Goal: Information Seeking & Learning: Learn about a topic

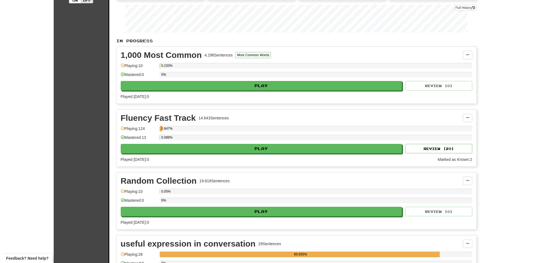
scroll to position [83, 0]
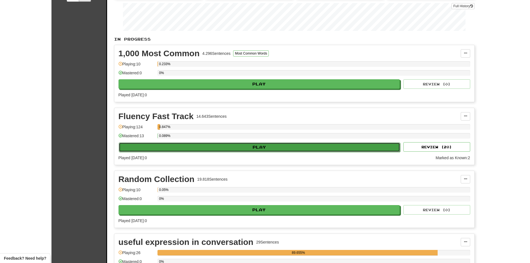
click at [262, 147] on button "Play" at bounding box center [260, 146] width 282 height 9
select select "**"
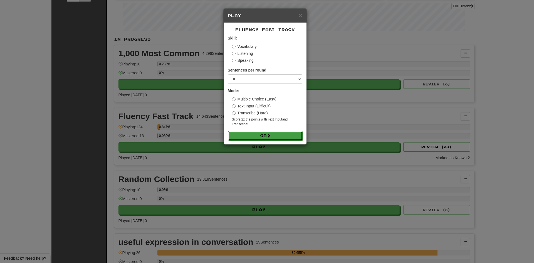
click at [262, 136] on button "Go" at bounding box center [265, 135] width 75 height 9
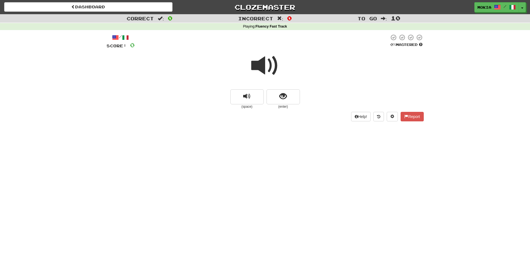
click at [266, 70] on span at bounding box center [265, 66] width 28 height 28
click at [278, 99] on button "show sentence" at bounding box center [283, 96] width 33 height 15
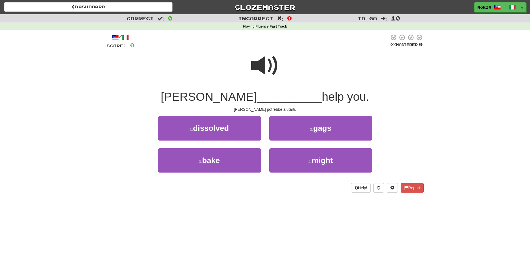
click at [261, 68] on span at bounding box center [265, 66] width 28 height 28
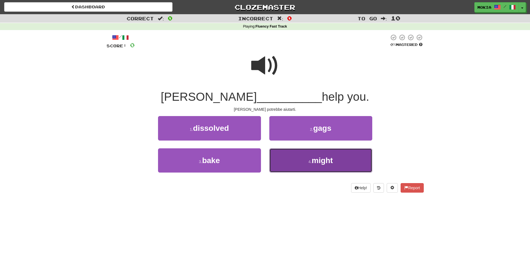
click at [310, 167] on button "4 . might" at bounding box center [320, 160] width 103 height 24
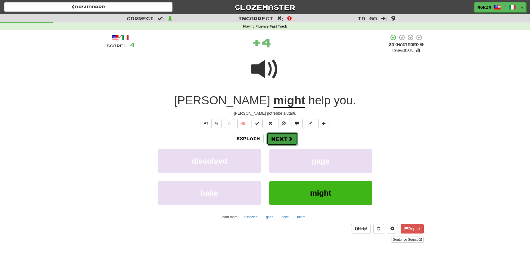
click at [284, 139] on button "Next" at bounding box center [282, 138] width 31 height 13
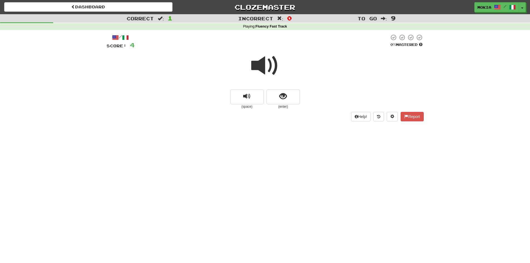
click at [261, 71] on span at bounding box center [265, 66] width 28 height 28
click at [283, 97] on span "show sentence" at bounding box center [283, 97] width 8 height 8
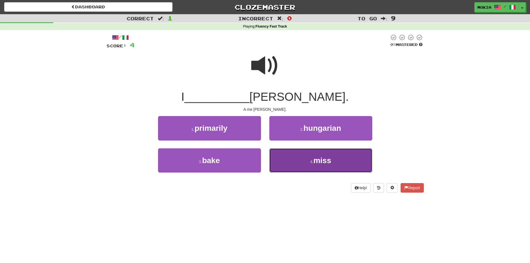
click at [322, 157] on span "miss" at bounding box center [322, 160] width 18 height 9
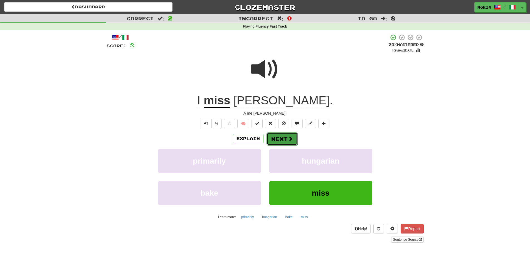
click at [281, 140] on button "Next" at bounding box center [282, 138] width 31 height 13
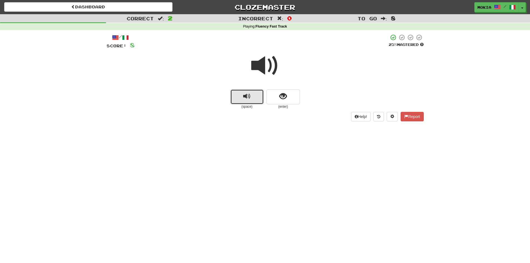
click at [248, 99] on span "replay audio" at bounding box center [247, 97] width 8 height 8
click at [283, 96] on span "show sentence" at bounding box center [283, 97] width 8 height 8
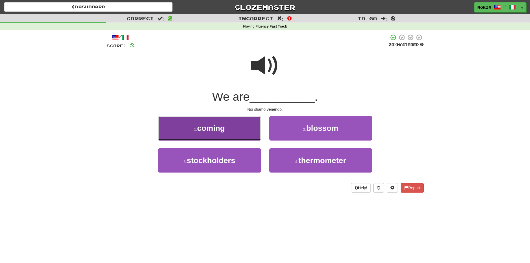
click at [225, 128] on span "coming" at bounding box center [211, 128] width 28 height 9
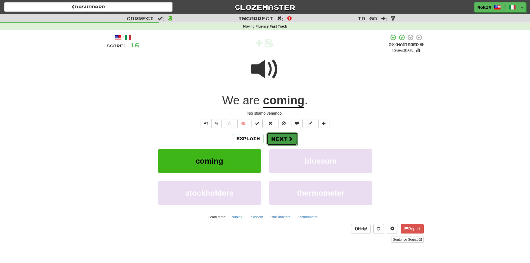
click at [281, 141] on button "Next" at bounding box center [282, 138] width 31 height 13
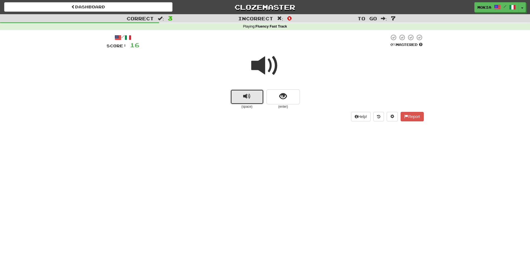
click at [248, 98] on span "replay audio" at bounding box center [247, 97] width 8 height 8
click at [287, 97] on span "show sentence" at bounding box center [283, 97] width 8 height 8
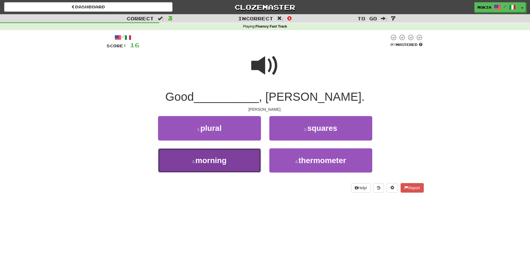
click at [226, 165] on button "3 . morning" at bounding box center [209, 160] width 103 height 24
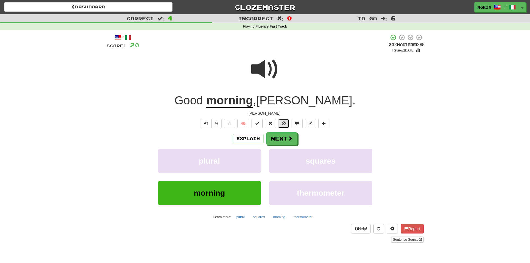
click at [283, 124] on span at bounding box center [284, 123] width 4 height 4
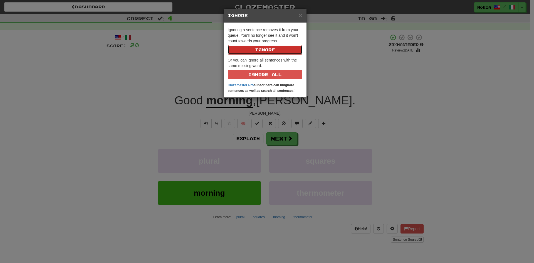
click at [261, 50] on button "Ignore" at bounding box center [265, 49] width 75 height 9
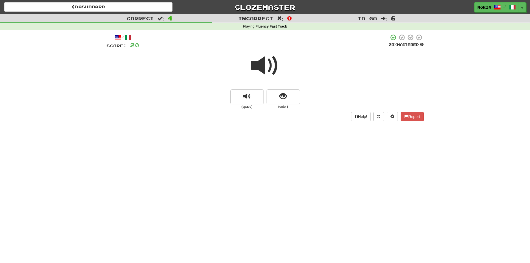
click at [261, 68] on span at bounding box center [265, 66] width 28 height 28
click at [280, 99] on span "show sentence" at bounding box center [283, 97] width 8 height 8
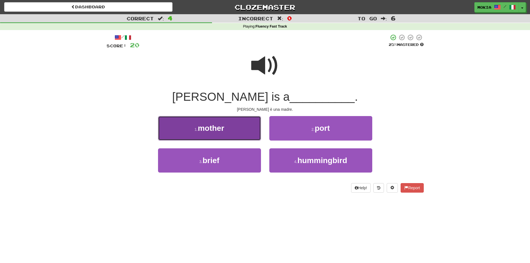
click at [221, 128] on span "mother" at bounding box center [211, 128] width 26 height 9
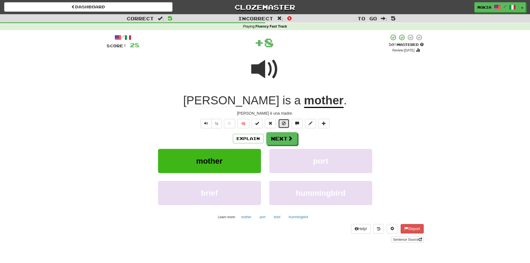
click at [284, 125] on span at bounding box center [284, 123] width 4 height 4
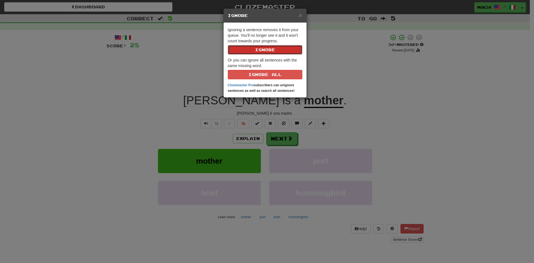
click at [259, 51] on button "Ignore" at bounding box center [265, 49] width 75 height 9
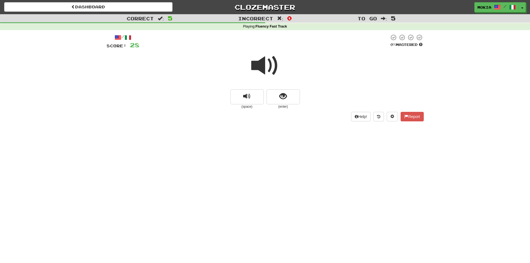
click at [260, 66] on span at bounding box center [265, 66] width 28 height 28
click at [288, 100] on button "show sentence" at bounding box center [283, 96] width 33 height 15
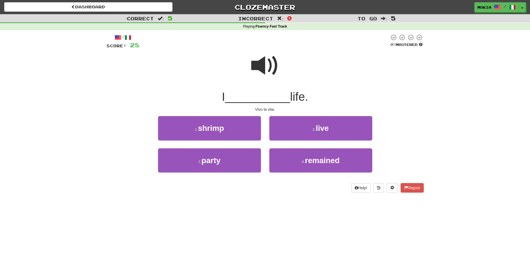
click at [262, 65] on span at bounding box center [265, 66] width 28 height 28
click at [261, 69] on span at bounding box center [265, 66] width 28 height 28
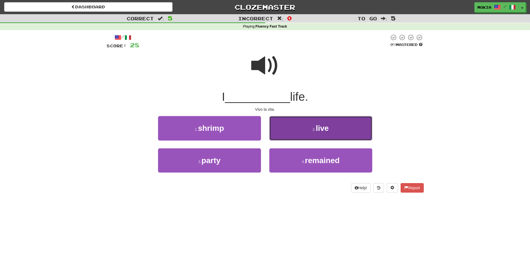
click at [333, 128] on button "2 . live" at bounding box center [320, 128] width 103 height 24
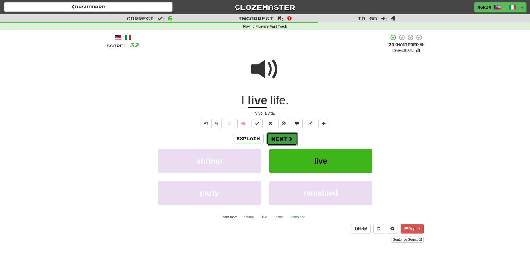
click at [282, 140] on button "Next" at bounding box center [282, 138] width 31 height 13
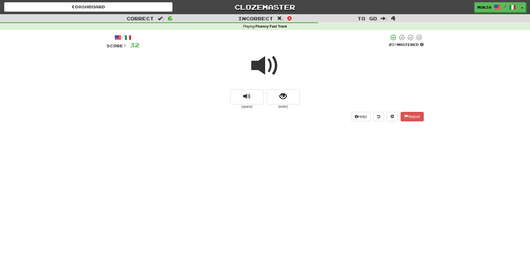
click at [263, 66] on span at bounding box center [265, 66] width 28 height 28
click at [277, 99] on button "show sentence" at bounding box center [283, 96] width 33 height 15
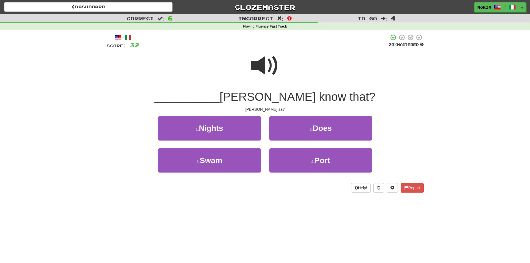
click at [259, 69] on span at bounding box center [265, 66] width 28 height 28
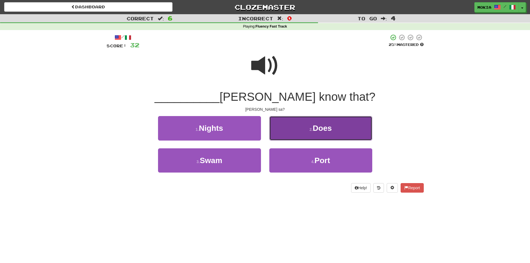
click at [325, 128] on span "Does" at bounding box center [322, 128] width 19 height 9
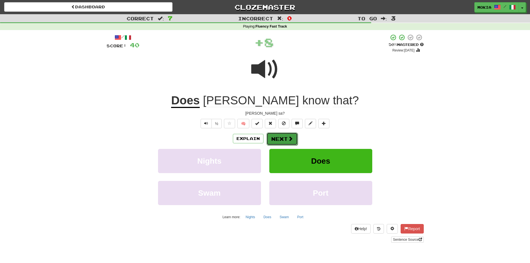
click at [281, 138] on button "Next" at bounding box center [282, 138] width 31 height 13
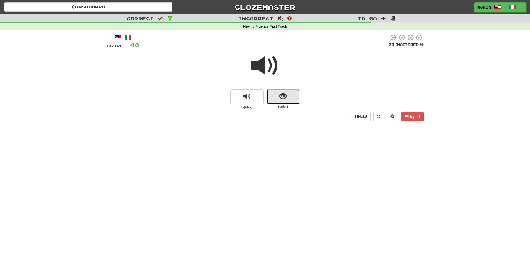
click at [284, 97] on span "show sentence" at bounding box center [283, 97] width 8 height 8
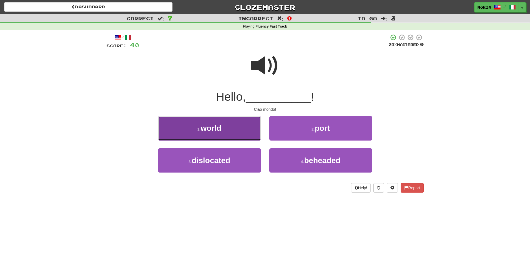
click at [217, 128] on span "world" at bounding box center [211, 128] width 21 height 9
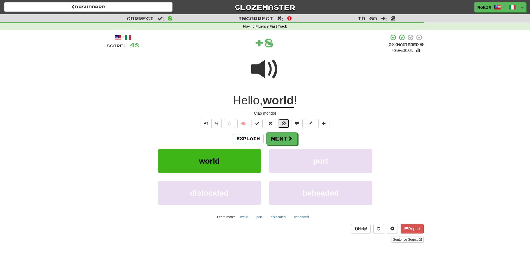
click at [282, 125] on button at bounding box center [283, 123] width 11 height 9
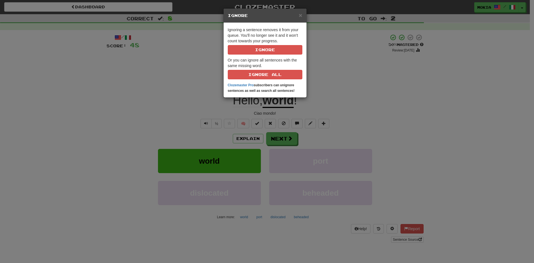
click at [359, 87] on div "× Ignore Ignoring a sentence removes it from your queue. You'll no longer see i…" at bounding box center [267, 131] width 534 height 263
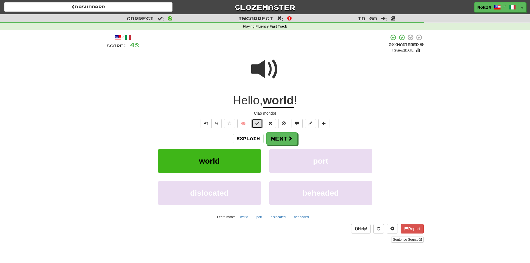
click at [257, 125] on span at bounding box center [257, 123] width 4 height 4
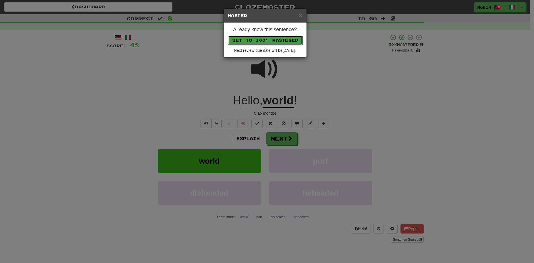
click at [260, 40] on button "Set to 100% Mastered" at bounding box center [265, 40] width 75 height 9
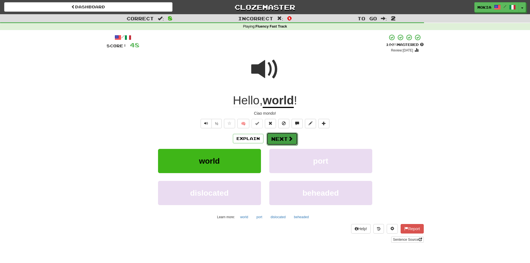
click at [278, 139] on button "Next" at bounding box center [282, 138] width 31 height 13
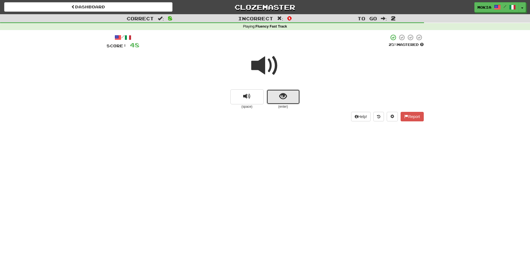
click at [285, 98] on span "show sentence" at bounding box center [283, 97] width 8 height 8
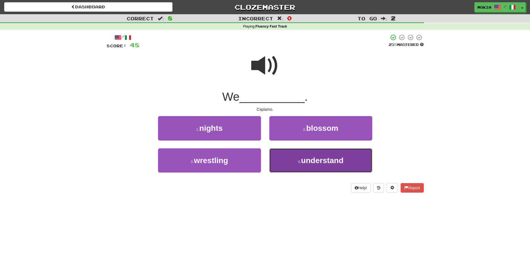
click at [320, 162] on span "understand" at bounding box center [322, 160] width 42 height 9
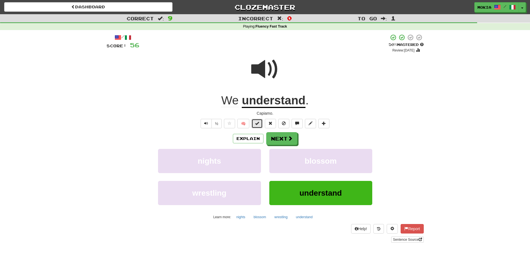
click at [257, 124] on span at bounding box center [257, 123] width 4 height 4
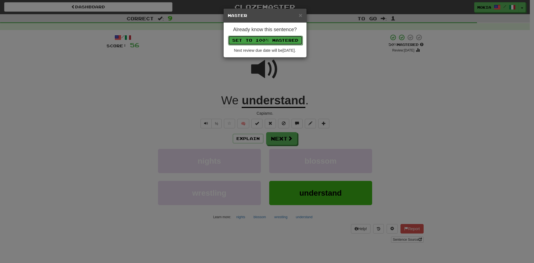
click at [268, 40] on button "Set to 100% Mastered" at bounding box center [265, 40] width 75 height 9
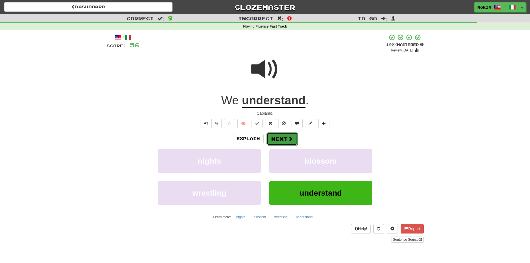
click at [281, 136] on button "Next" at bounding box center [282, 138] width 31 height 13
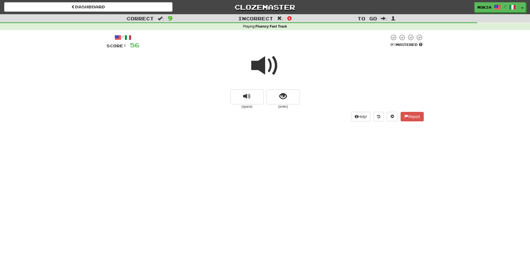
click at [257, 66] on span at bounding box center [265, 66] width 28 height 28
click at [278, 99] on button "show sentence" at bounding box center [283, 96] width 33 height 15
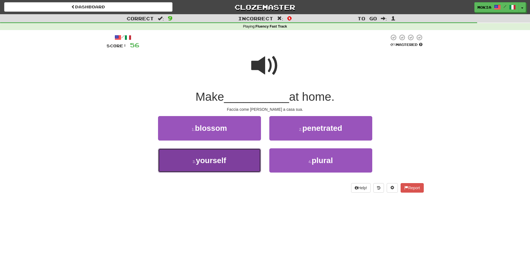
click at [222, 168] on button "3 . yourself" at bounding box center [209, 160] width 103 height 24
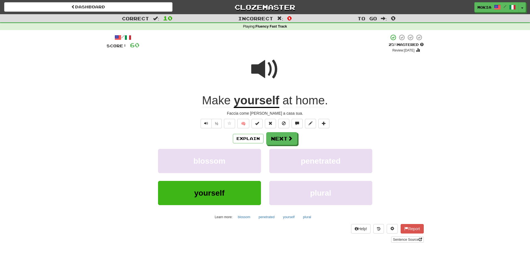
click at [262, 75] on span at bounding box center [265, 69] width 28 height 28
click at [263, 69] on span at bounding box center [265, 69] width 28 height 28
click at [324, 122] on span at bounding box center [324, 123] width 4 height 4
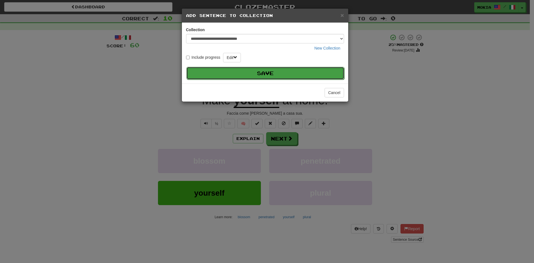
click at [272, 75] on button "Save" at bounding box center [265, 73] width 158 height 13
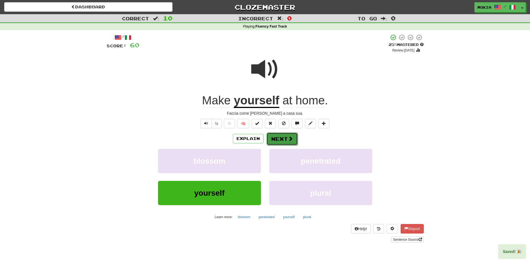
click at [281, 139] on button "Next" at bounding box center [282, 138] width 31 height 13
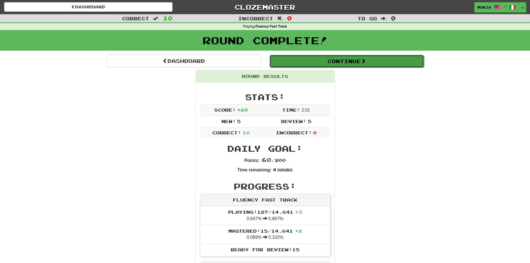
click at [364, 63] on span at bounding box center [363, 60] width 5 height 5
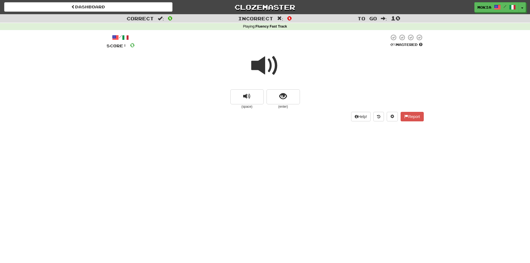
click at [259, 60] on span at bounding box center [265, 66] width 28 height 28
click at [260, 64] on span at bounding box center [265, 66] width 28 height 28
click at [283, 100] on span "show sentence" at bounding box center [283, 97] width 8 height 8
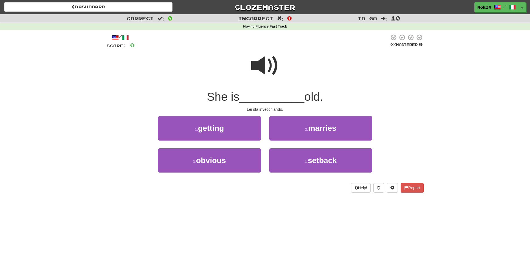
click at [261, 68] on span at bounding box center [265, 66] width 28 height 28
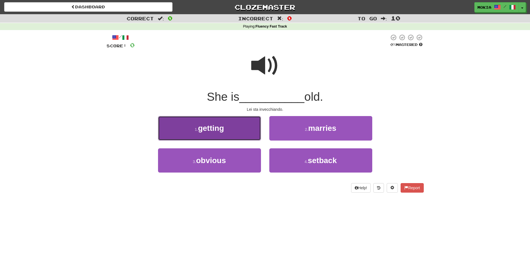
click at [226, 128] on button "1 . getting" at bounding box center [209, 128] width 103 height 24
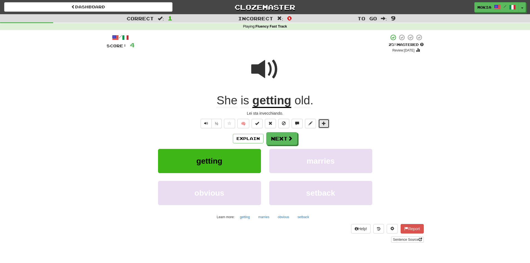
click at [322, 125] on span at bounding box center [324, 123] width 4 height 4
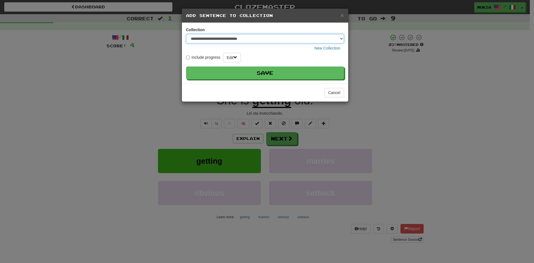
click at [341, 40] on select "**********" at bounding box center [265, 38] width 158 height 9
select select "*****"
click at [186, 34] on select "**********" at bounding box center [265, 38] width 158 height 9
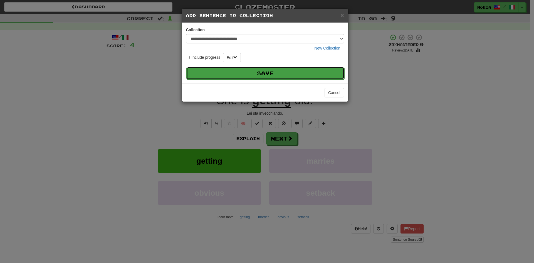
click at [273, 74] on button "Save" at bounding box center [265, 73] width 158 height 13
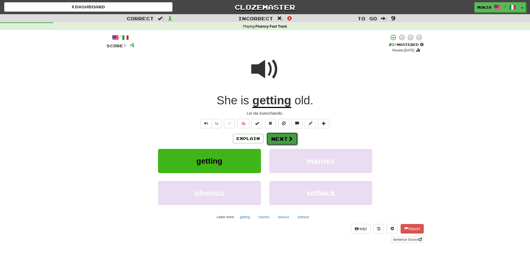
click at [281, 139] on button "Next" at bounding box center [282, 138] width 31 height 13
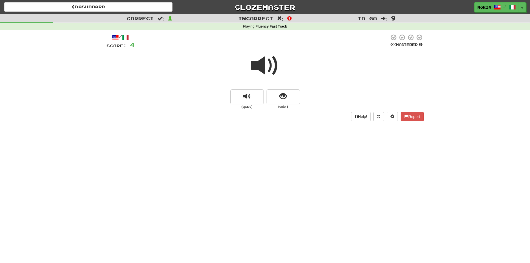
click at [263, 68] on span at bounding box center [265, 66] width 28 height 28
click at [264, 69] on span at bounding box center [265, 66] width 28 height 28
click at [287, 97] on span "show sentence" at bounding box center [283, 97] width 8 height 8
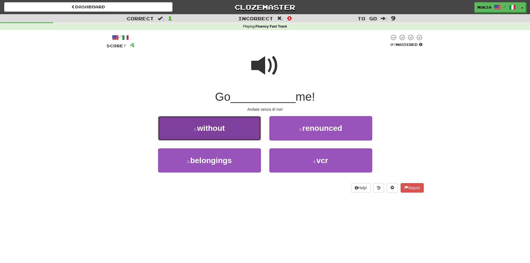
click at [237, 129] on button "1 . without" at bounding box center [209, 128] width 103 height 24
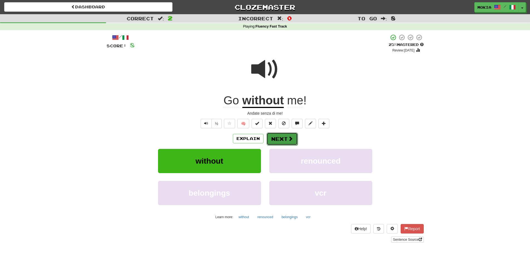
click at [279, 140] on button "Next" at bounding box center [282, 138] width 31 height 13
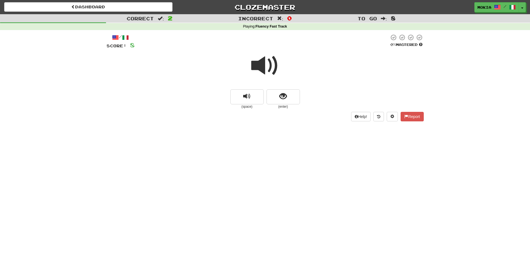
click at [262, 66] on span at bounding box center [265, 66] width 28 height 28
click at [282, 98] on span "show sentence" at bounding box center [283, 97] width 8 height 8
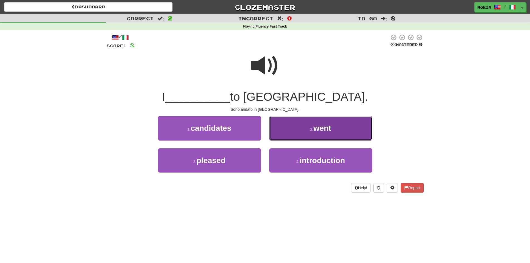
click at [328, 129] on span "went" at bounding box center [322, 128] width 18 height 9
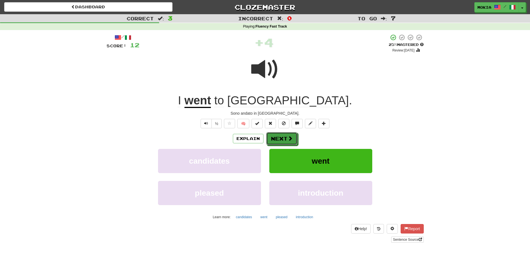
click at [278, 139] on button "Next" at bounding box center [281, 138] width 31 height 13
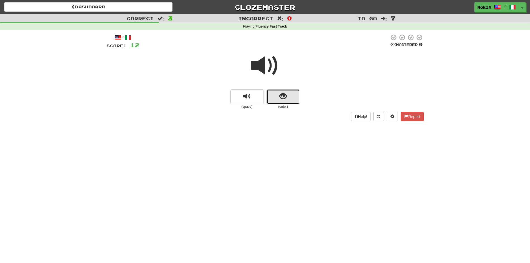
click at [282, 94] on span "show sentence" at bounding box center [283, 97] width 8 height 8
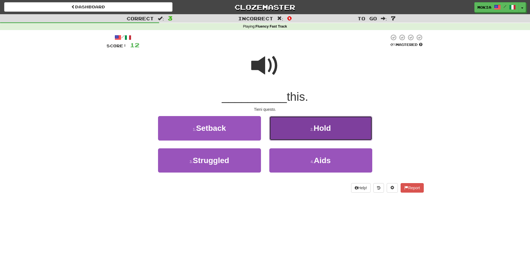
click at [324, 130] on span "Hold" at bounding box center [322, 128] width 17 height 9
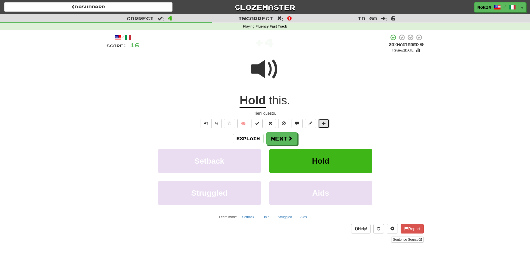
click at [326, 121] on span at bounding box center [324, 123] width 4 height 4
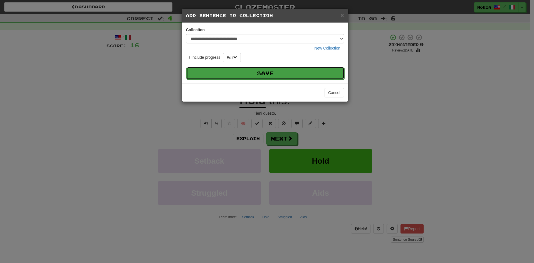
click at [284, 75] on button "Save" at bounding box center [265, 73] width 158 height 13
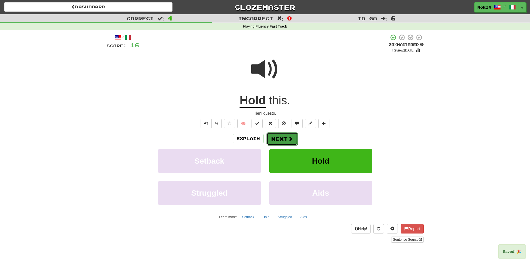
click at [287, 142] on button "Next" at bounding box center [282, 138] width 31 height 13
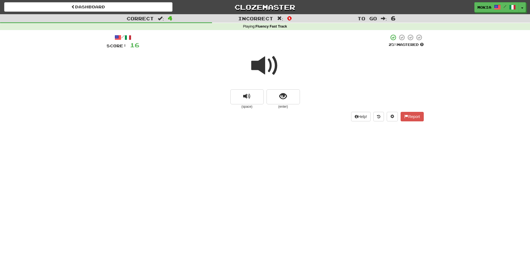
click at [260, 68] on span at bounding box center [265, 66] width 28 height 28
click at [287, 98] on button "show sentence" at bounding box center [283, 96] width 33 height 15
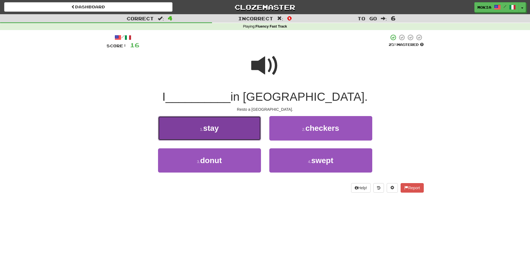
click at [226, 130] on button "1 . stay" at bounding box center [209, 128] width 103 height 24
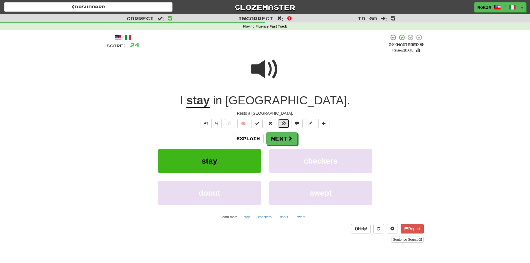
click at [283, 124] on span at bounding box center [284, 123] width 4 height 4
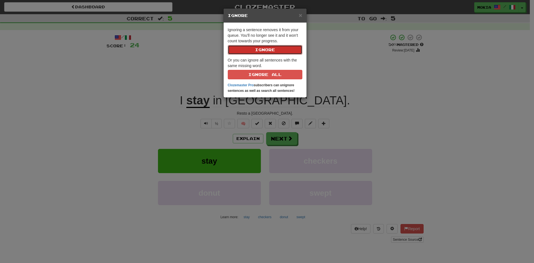
click at [267, 50] on button "Ignore" at bounding box center [265, 49] width 75 height 9
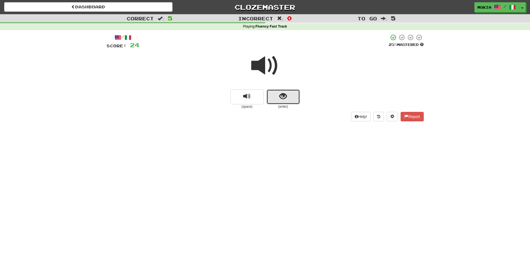
click at [285, 100] on span "show sentence" at bounding box center [283, 97] width 8 height 8
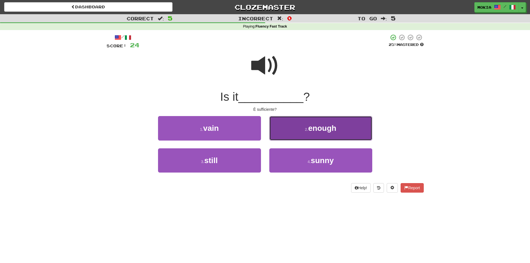
click at [315, 135] on button "2 . enough" at bounding box center [320, 128] width 103 height 24
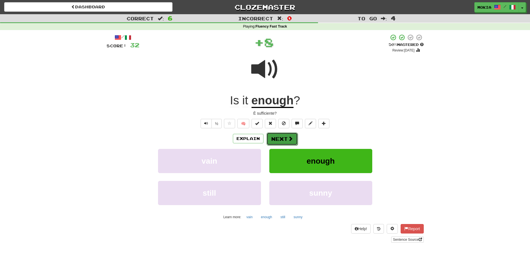
click at [282, 140] on button "Next" at bounding box center [282, 138] width 31 height 13
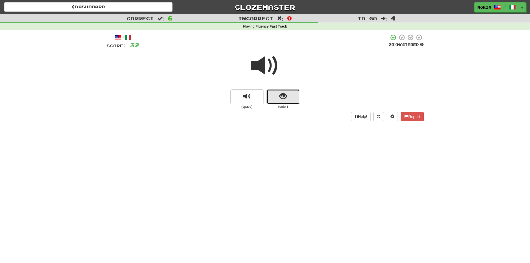
click at [283, 101] on button "show sentence" at bounding box center [283, 96] width 33 height 15
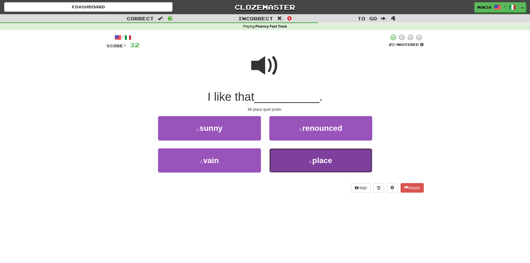
click at [325, 164] on span "place" at bounding box center [322, 160] width 20 height 9
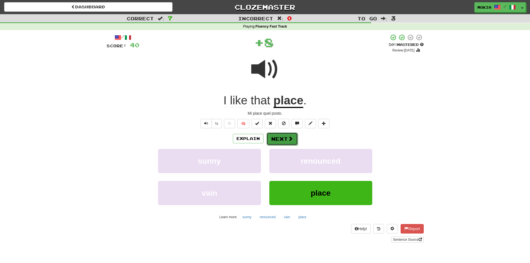
click at [287, 138] on button "Next" at bounding box center [282, 138] width 31 height 13
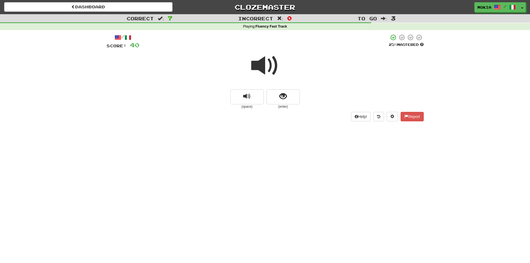
click at [264, 69] on span at bounding box center [265, 66] width 28 height 28
click at [289, 95] on button "show sentence" at bounding box center [283, 96] width 33 height 15
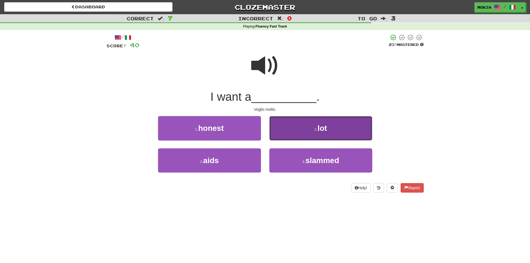
click at [309, 133] on button "2 . lot" at bounding box center [320, 128] width 103 height 24
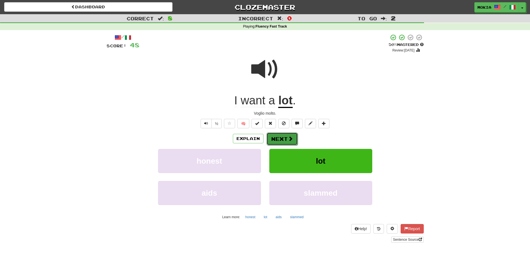
click at [288, 138] on span at bounding box center [290, 138] width 5 height 5
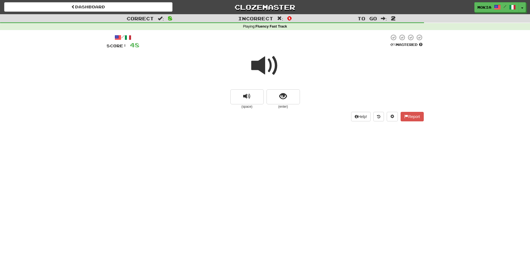
click at [263, 66] on span at bounding box center [265, 66] width 28 height 28
click at [285, 98] on span "show sentence" at bounding box center [283, 97] width 8 height 8
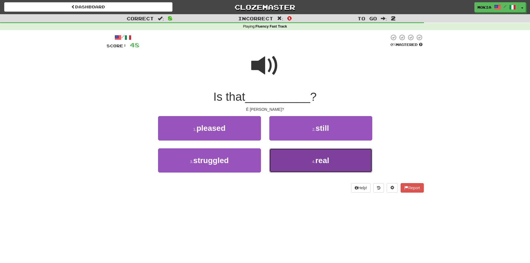
click at [323, 166] on button "4 . real" at bounding box center [320, 160] width 103 height 24
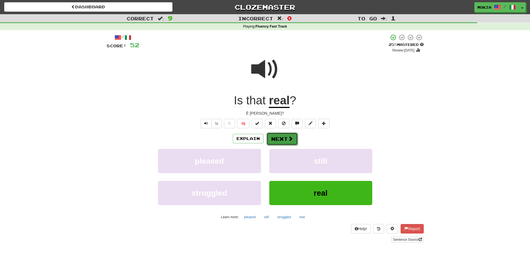
click at [286, 140] on button "Next" at bounding box center [282, 138] width 31 height 13
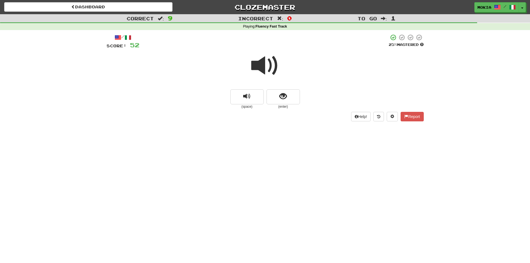
click at [264, 66] on span at bounding box center [265, 66] width 28 height 28
click at [284, 100] on span "show sentence" at bounding box center [283, 97] width 8 height 8
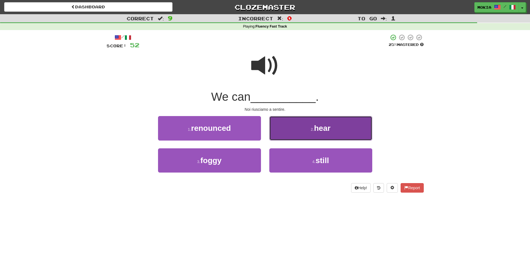
click at [318, 130] on span "hear" at bounding box center [322, 128] width 16 height 9
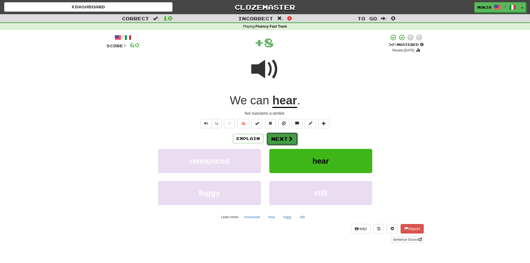
click at [283, 139] on button "Next" at bounding box center [282, 138] width 31 height 13
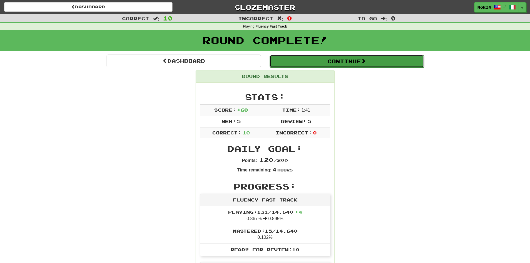
click at [349, 63] on button "Continue" at bounding box center [347, 61] width 154 height 13
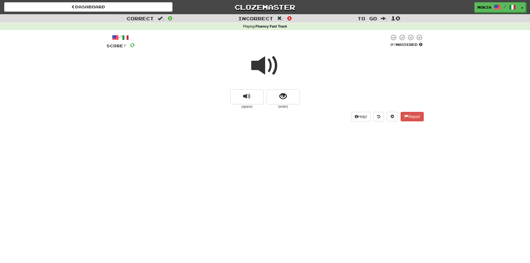
click at [259, 66] on span at bounding box center [265, 66] width 28 height 28
click at [286, 95] on span "show sentence" at bounding box center [283, 97] width 8 height 8
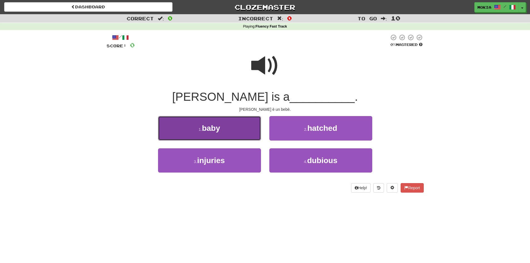
click at [247, 130] on button "1 . baby" at bounding box center [209, 128] width 103 height 24
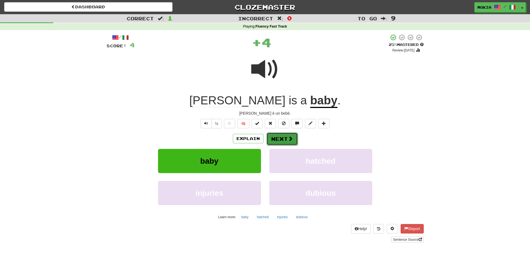
click at [283, 139] on button "Next" at bounding box center [282, 138] width 31 height 13
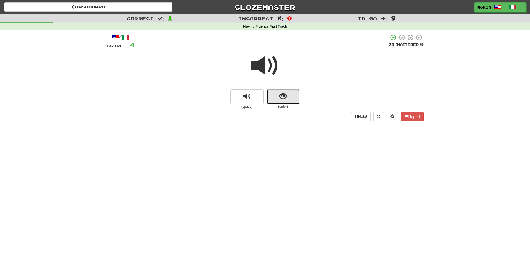
click at [275, 95] on button "show sentence" at bounding box center [283, 96] width 33 height 15
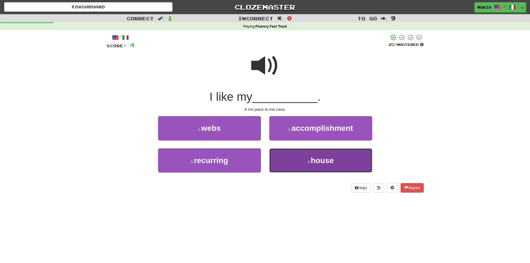
click at [327, 163] on span "house" at bounding box center [322, 160] width 23 height 9
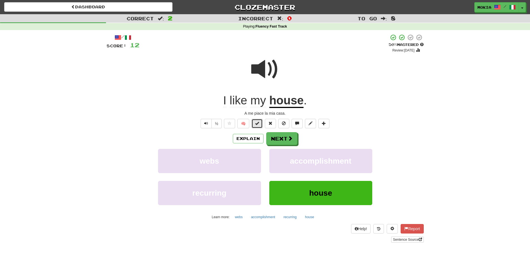
click at [258, 126] on button at bounding box center [257, 123] width 11 height 9
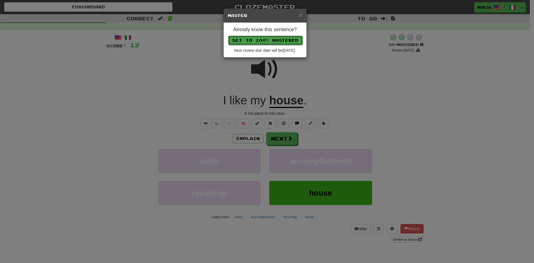
click at [257, 41] on button "Set to 100% Mastered" at bounding box center [265, 40] width 75 height 9
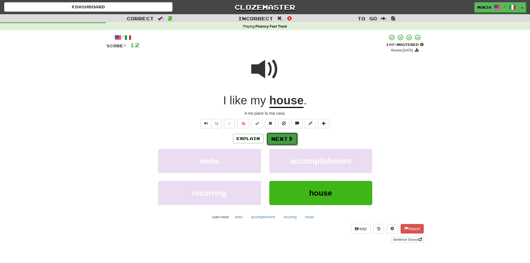
click at [290, 141] on span at bounding box center [290, 138] width 5 height 5
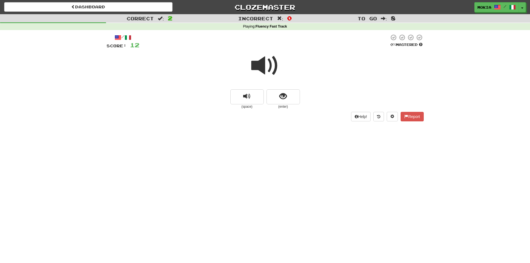
click at [260, 66] on span at bounding box center [265, 66] width 28 height 28
click at [283, 98] on span "show sentence" at bounding box center [283, 97] width 8 height 8
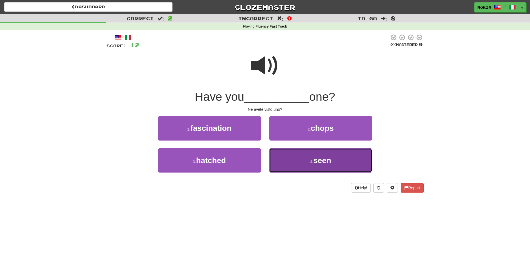
click at [321, 158] on span "seen" at bounding box center [322, 160] width 18 height 9
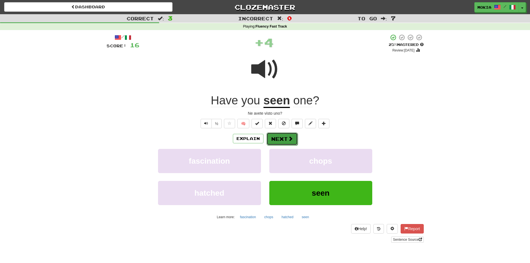
click at [283, 141] on button "Next" at bounding box center [282, 138] width 31 height 13
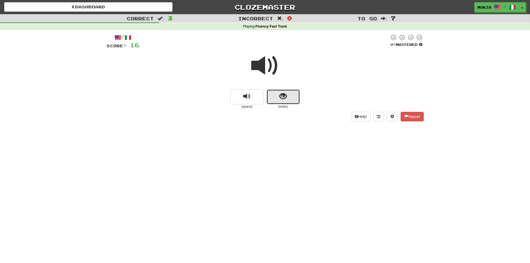
click at [285, 99] on span "show sentence" at bounding box center [283, 97] width 8 height 8
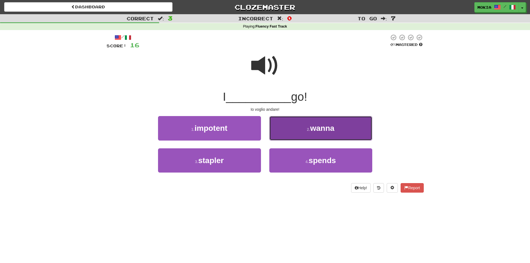
click at [322, 131] on span "wanna" at bounding box center [322, 128] width 24 height 9
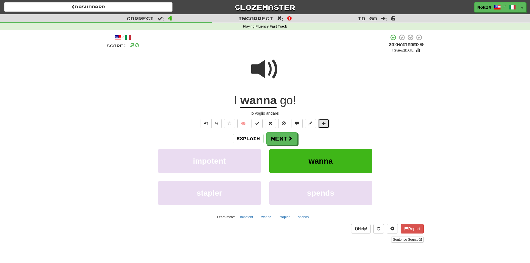
click at [323, 125] on span at bounding box center [324, 123] width 4 height 4
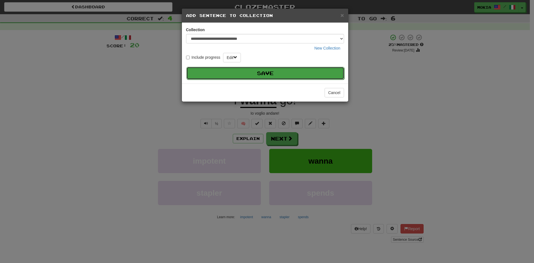
click at [261, 74] on button "Save" at bounding box center [265, 73] width 158 height 13
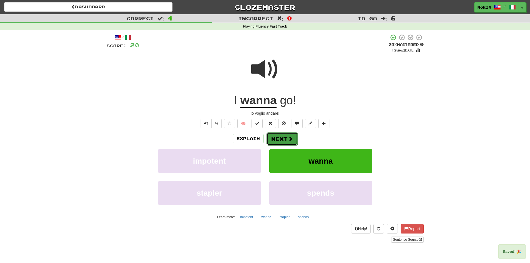
click at [286, 142] on button "Next" at bounding box center [282, 138] width 31 height 13
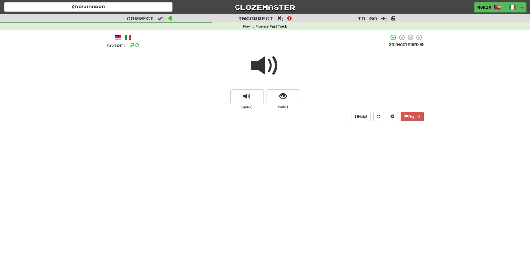
click at [258, 70] on span at bounding box center [265, 66] width 28 height 28
click at [285, 97] on span "show sentence" at bounding box center [283, 97] width 8 height 8
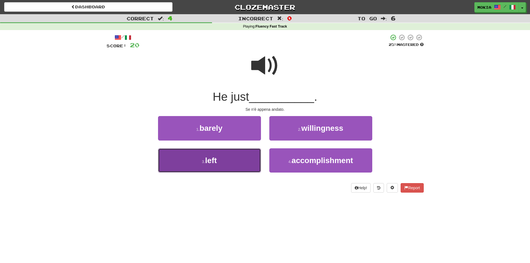
click at [231, 164] on button "3 . left" at bounding box center [209, 160] width 103 height 24
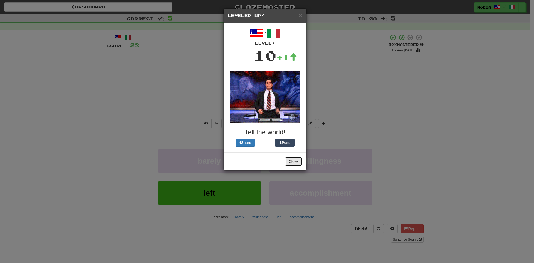
click at [293, 163] on button "Close" at bounding box center [293, 161] width 17 height 9
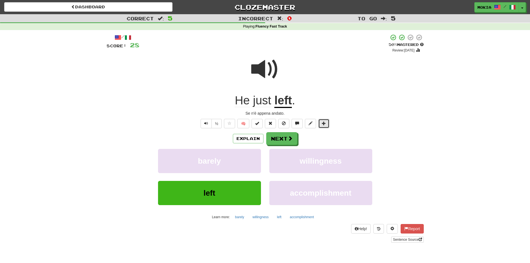
click at [326, 125] on span at bounding box center [324, 123] width 4 height 4
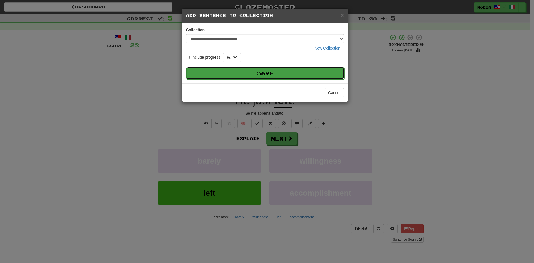
click at [289, 75] on button "Save" at bounding box center [265, 73] width 158 height 13
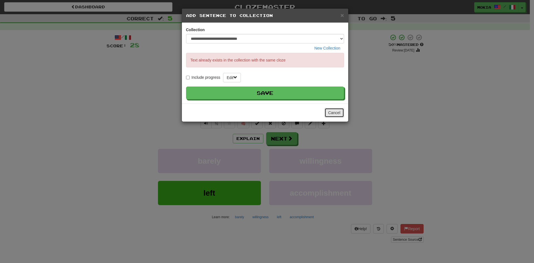
click at [337, 112] on button "Cancel" at bounding box center [334, 112] width 19 height 9
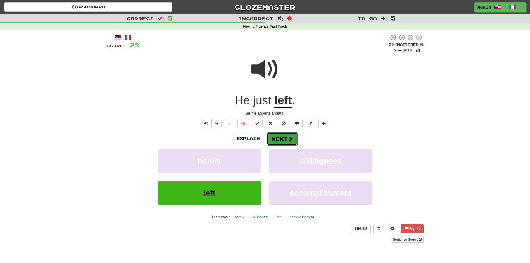
click at [279, 140] on button "Next" at bounding box center [282, 138] width 31 height 13
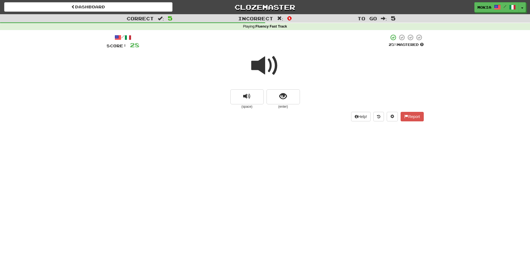
click at [265, 66] on span at bounding box center [265, 66] width 28 height 28
click at [279, 96] on span "show sentence" at bounding box center [283, 97] width 8 height 8
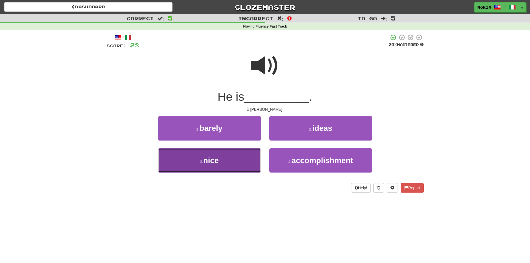
click at [217, 164] on span "nice" at bounding box center [211, 160] width 16 height 9
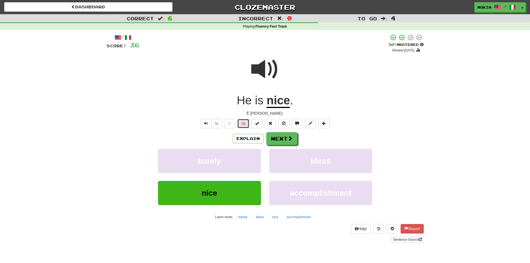
click at [245, 125] on button "🧠" at bounding box center [243, 123] width 12 height 9
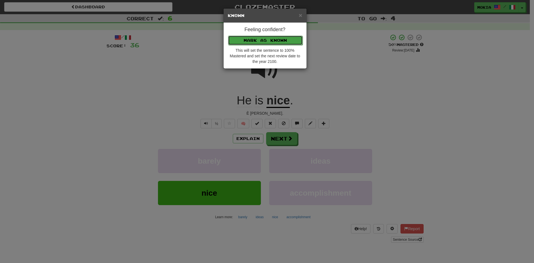
click at [272, 38] on button "Mark as Known" at bounding box center [265, 40] width 75 height 9
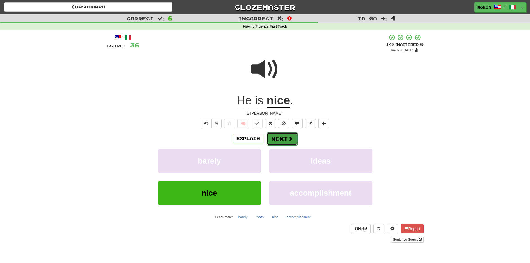
click at [286, 139] on button "Next" at bounding box center [282, 138] width 31 height 13
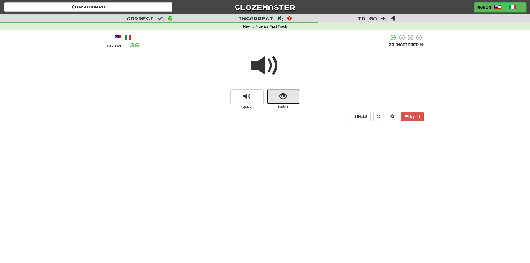
click at [286, 99] on span "show sentence" at bounding box center [283, 97] width 8 height 8
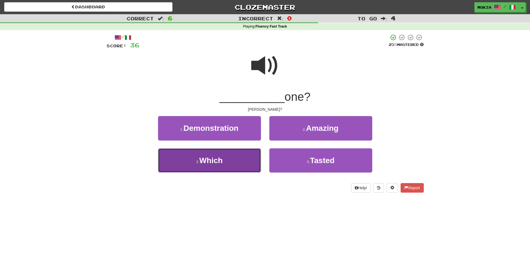
click at [240, 161] on button "3 . Which" at bounding box center [209, 160] width 103 height 24
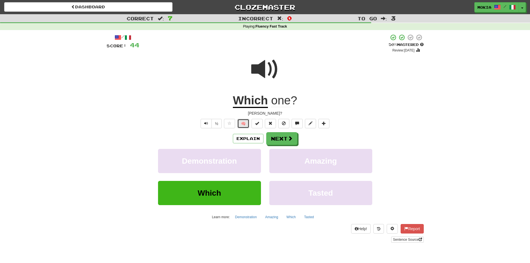
click at [247, 125] on button "🧠" at bounding box center [243, 123] width 12 height 9
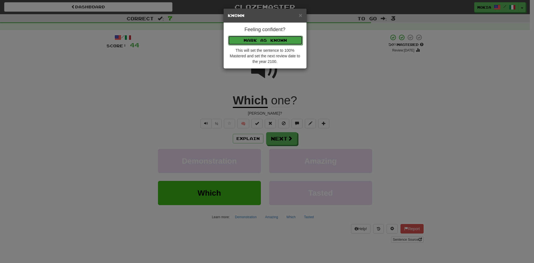
click at [271, 38] on button "Mark as Known" at bounding box center [265, 40] width 75 height 9
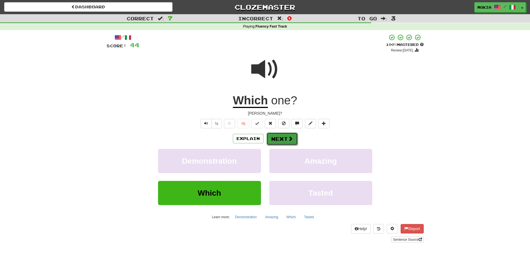
click at [281, 138] on button "Next" at bounding box center [282, 138] width 31 height 13
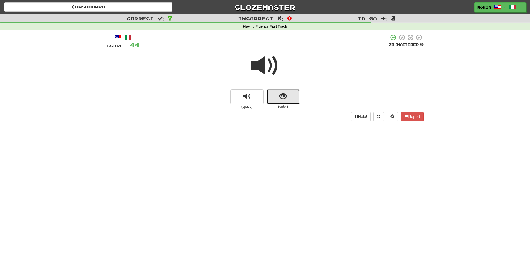
click at [284, 99] on span "show sentence" at bounding box center [283, 97] width 8 height 8
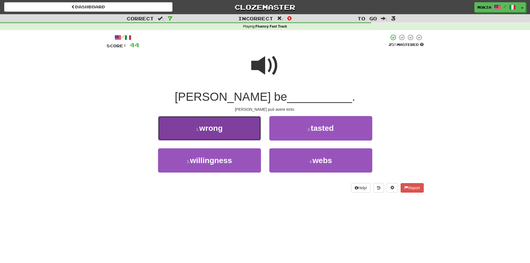
click at [212, 129] on span "wrong" at bounding box center [210, 128] width 23 height 9
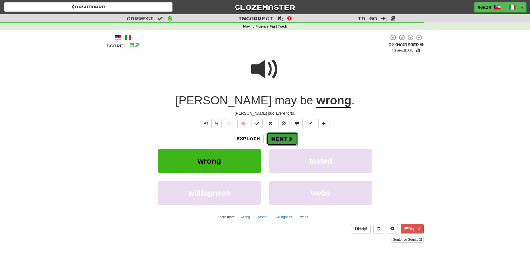
click at [277, 137] on button "Next" at bounding box center [282, 138] width 31 height 13
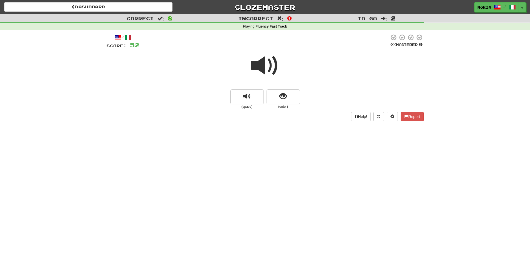
click at [260, 64] on span at bounding box center [265, 66] width 28 height 28
click at [292, 96] on button "show sentence" at bounding box center [283, 96] width 33 height 15
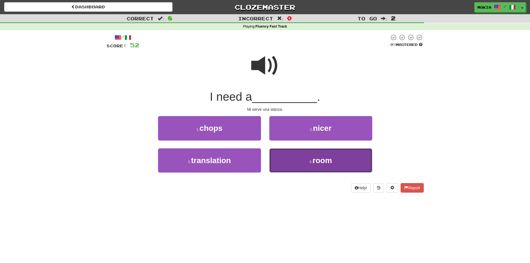
click at [316, 163] on span "room" at bounding box center [321, 160] width 19 height 9
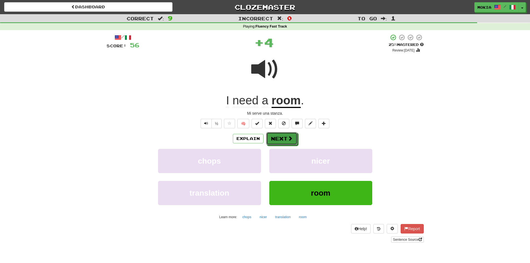
click at [284, 140] on button "Next" at bounding box center [281, 138] width 31 height 13
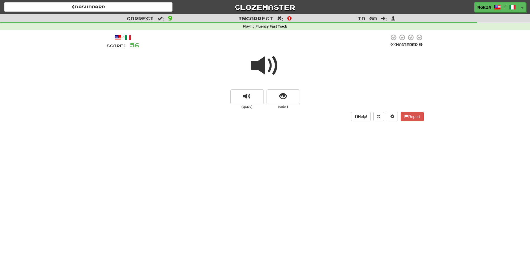
click at [259, 68] on span at bounding box center [265, 66] width 28 height 28
click at [285, 101] on button "show sentence" at bounding box center [283, 96] width 33 height 15
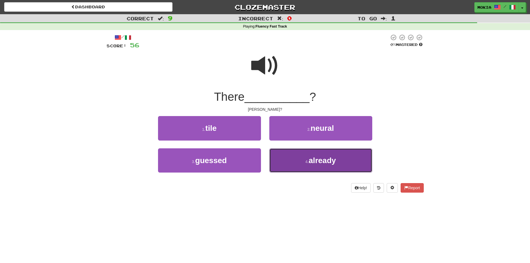
click at [317, 161] on span "already" at bounding box center [322, 160] width 27 height 9
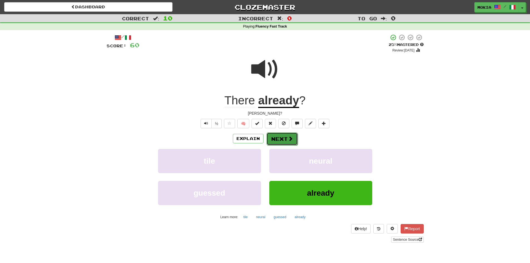
click at [279, 139] on button "Next" at bounding box center [282, 138] width 31 height 13
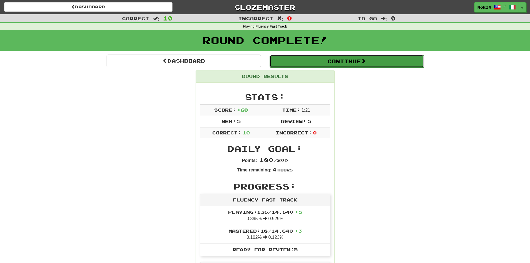
click at [344, 62] on button "Continue" at bounding box center [347, 61] width 154 height 13
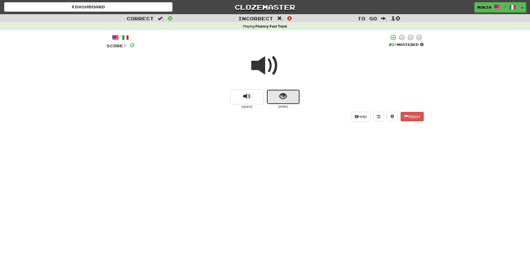
click at [288, 98] on button "show sentence" at bounding box center [283, 96] width 33 height 15
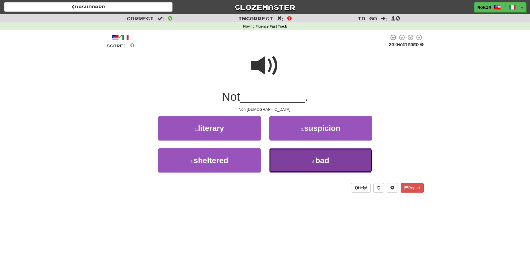
click at [320, 165] on button "4 . bad" at bounding box center [320, 160] width 103 height 24
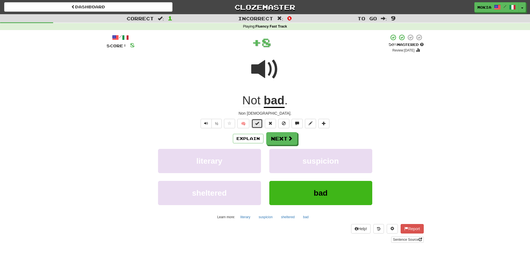
click at [258, 124] on span at bounding box center [257, 123] width 4 height 4
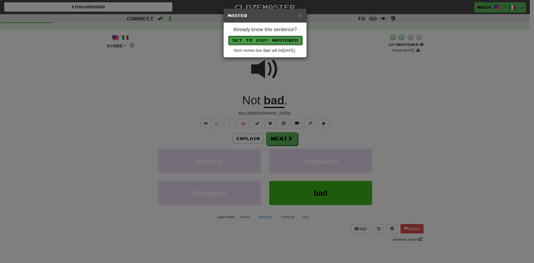
click at [266, 40] on button "Set to 100% Mastered" at bounding box center [265, 40] width 75 height 9
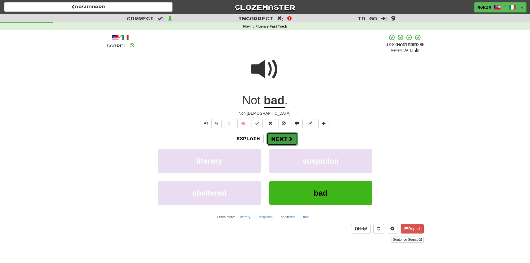
click at [288, 139] on span at bounding box center [290, 138] width 5 height 5
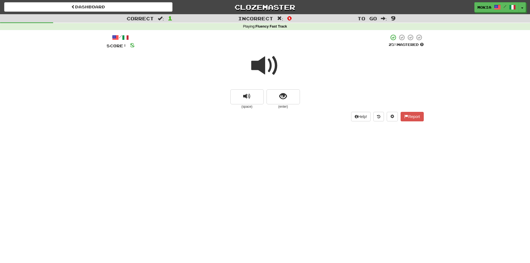
click at [262, 66] on span at bounding box center [265, 66] width 28 height 28
click at [285, 100] on span "show sentence" at bounding box center [283, 97] width 8 height 8
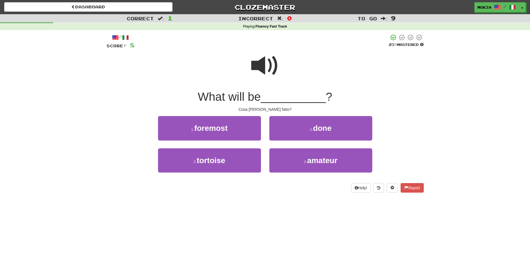
click at [262, 66] on span at bounding box center [265, 66] width 28 height 28
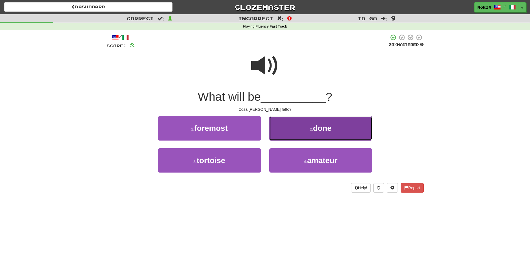
click at [324, 134] on button "2 . done" at bounding box center [320, 128] width 103 height 24
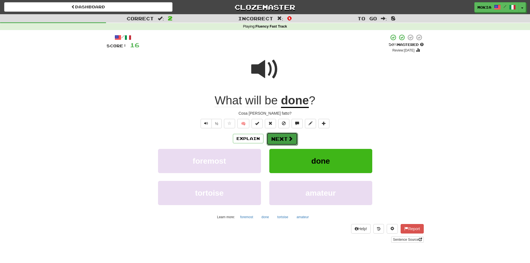
click at [278, 137] on button "Next" at bounding box center [282, 138] width 31 height 13
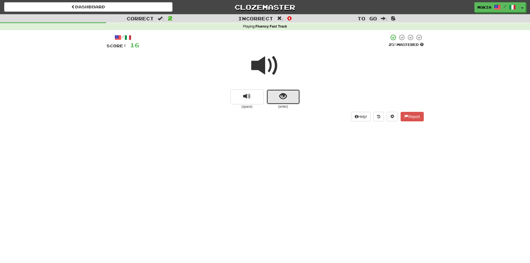
click at [282, 98] on span "show sentence" at bounding box center [283, 97] width 8 height 8
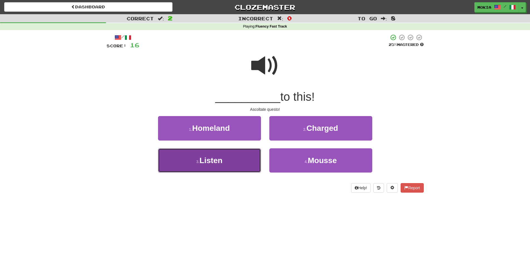
click at [222, 159] on span "Listen" at bounding box center [210, 160] width 23 height 9
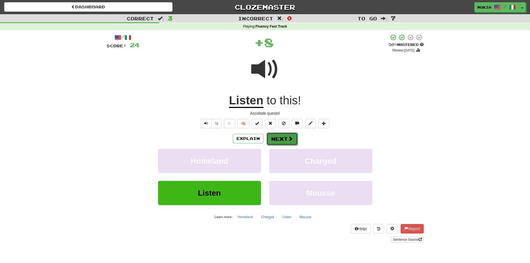
click at [283, 139] on button "Next" at bounding box center [282, 138] width 31 height 13
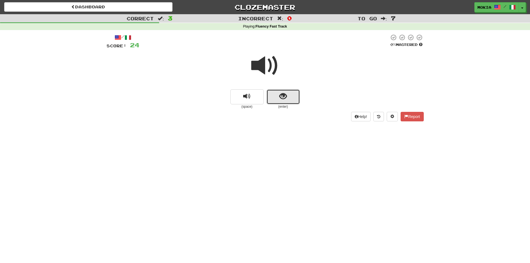
click at [279, 96] on button "show sentence" at bounding box center [283, 96] width 33 height 15
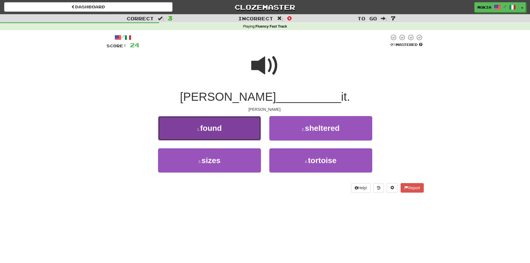
click at [233, 135] on button "1 . found" at bounding box center [209, 128] width 103 height 24
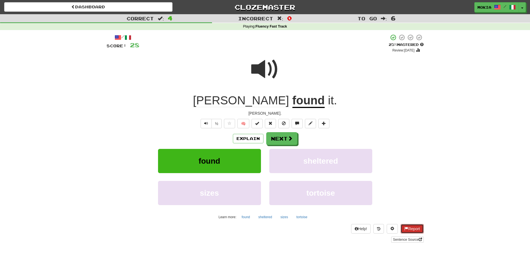
click at [411, 228] on button "Report" at bounding box center [412, 228] width 23 height 9
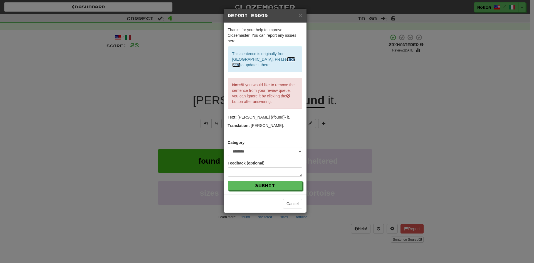
click at [270, 59] on link "click here" at bounding box center [263, 62] width 63 height 10
click at [295, 149] on select "**********" at bounding box center [265, 151] width 75 height 9
select select "**********"
click at [228, 147] on select "**********" at bounding box center [265, 151] width 75 height 9
click at [300, 15] on span "×" at bounding box center [300, 15] width 3 height 6
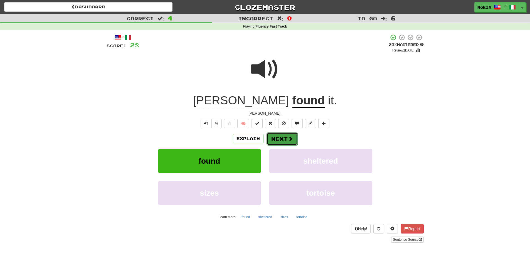
click at [290, 137] on span at bounding box center [290, 138] width 5 height 5
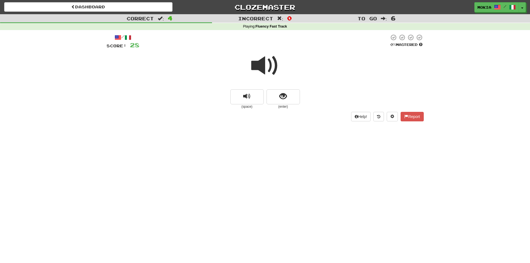
click at [263, 66] on span at bounding box center [265, 66] width 28 height 28
click at [280, 99] on span "show sentence" at bounding box center [283, 97] width 8 height 8
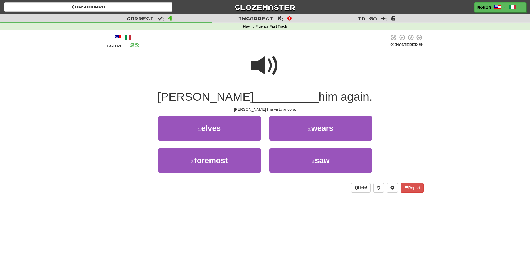
click at [262, 66] on span at bounding box center [265, 66] width 28 height 28
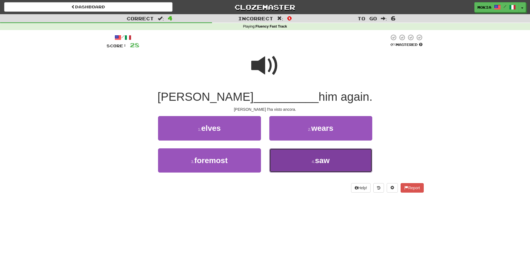
click at [328, 166] on button "4 . saw" at bounding box center [320, 160] width 103 height 24
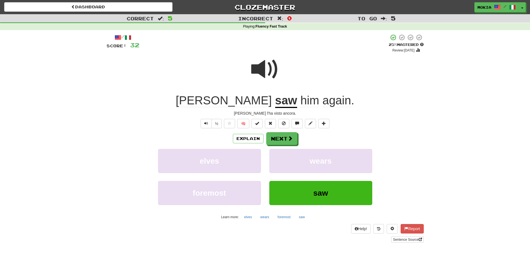
click at [263, 62] on span at bounding box center [265, 69] width 28 height 28
click at [284, 140] on button "Next" at bounding box center [282, 138] width 31 height 13
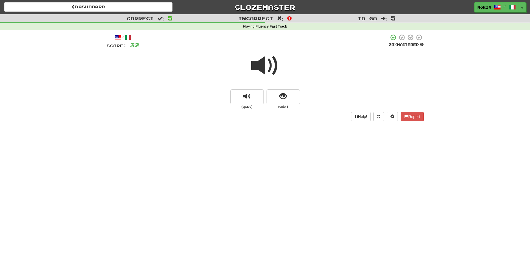
click at [263, 71] on span at bounding box center [265, 66] width 28 height 28
click at [286, 99] on span "show sentence" at bounding box center [283, 97] width 8 height 8
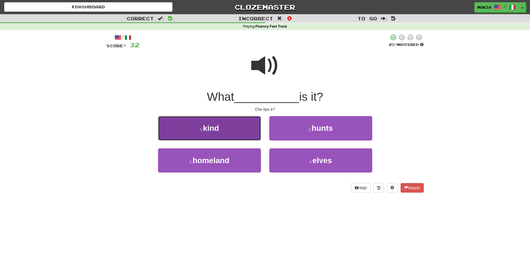
click at [224, 129] on button "1 . kind" at bounding box center [209, 128] width 103 height 24
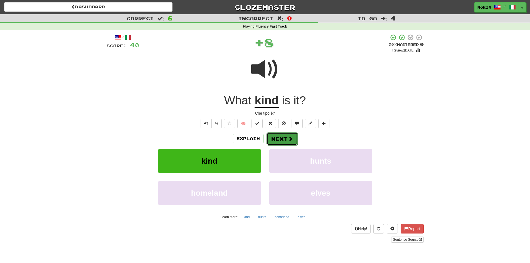
click at [282, 140] on button "Next" at bounding box center [282, 138] width 31 height 13
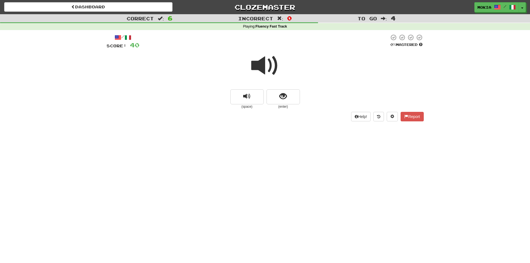
click at [259, 68] on span at bounding box center [265, 66] width 28 height 28
click at [281, 100] on span "show sentence" at bounding box center [283, 97] width 8 height 8
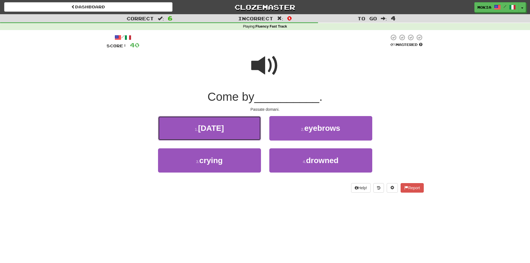
click at [224, 129] on span "[DATE]" at bounding box center [211, 128] width 26 height 9
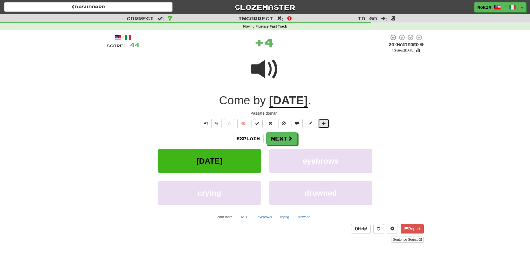
click at [323, 124] on span at bounding box center [324, 123] width 4 height 4
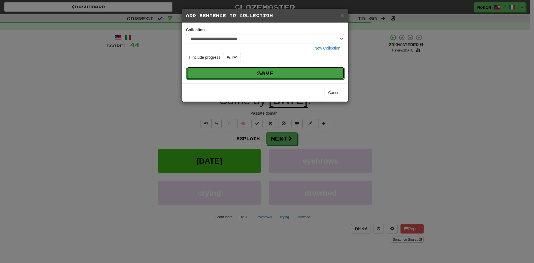
click at [269, 74] on button "Save" at bounding box center [265, 73] width 158 height 13
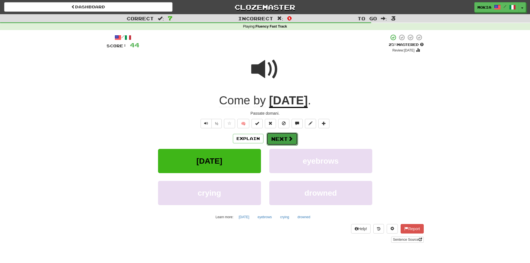
click at [278, 138] on button "Next" at bounding box center [282, 138] width 31 height 13
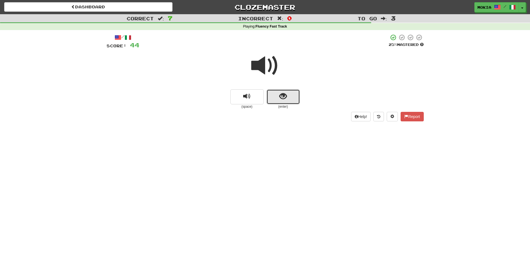
click at [283, 98] on span "show sentence" at bounding box center [283, 97] width 8 height 8
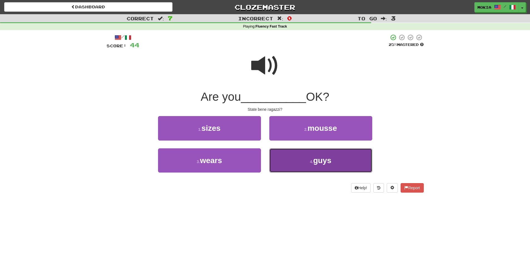
click at [325, 167] on button "4 . guys" at bounding box center [320, 160] width 103 height 24
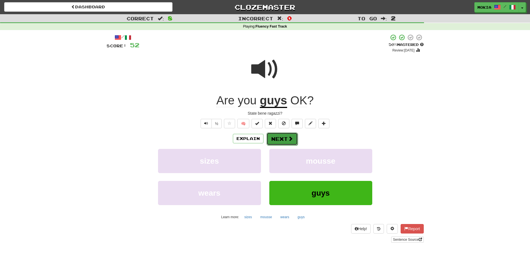
click at [292, 138] on span at bounding box center [290, 138] width 5 height 5
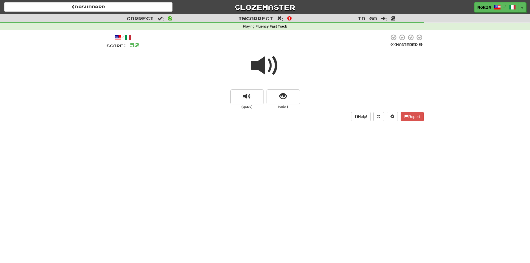
click at [259, 65] on span at bounding box center [265, 66] width 28 height 28
click at [284, 95] on span "show sentence" at bounding box center [283, 97] width 8 height 8
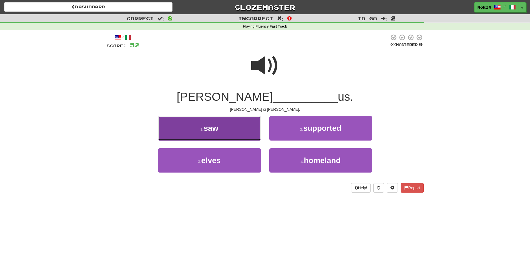
click at [220, 134] on button "1 . saw" at bounding box center [209, 128] width 103 height 24
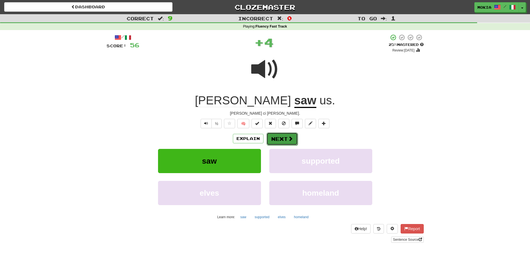
click at [280, 139] on button "Next" at bounding box center [282, 138] width 31 height 13
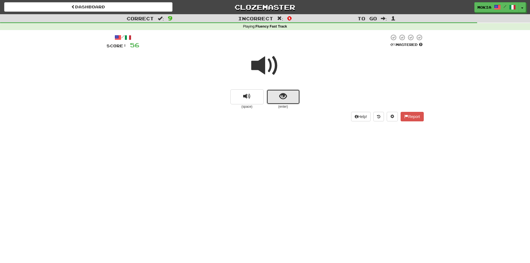
click at [282, 100] on span "show sentence" at bounding box center [283, 97] width 8 height 8
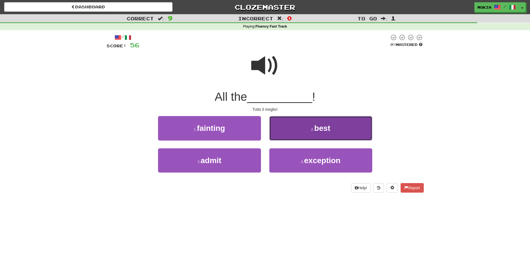
click at [324, 126] on span "best" at bounding box center [322, 128] width 16 height 9
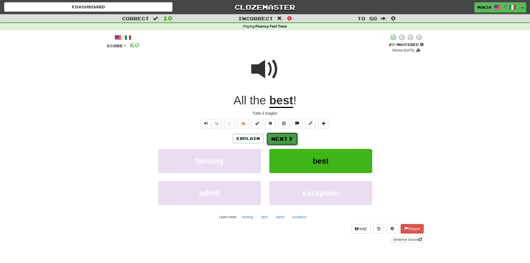
click at [282, 141] on button "Next" at bounding box center [282, 138] width 31 height 13
